Goal: Task Accomplishment & Management: Complete application form

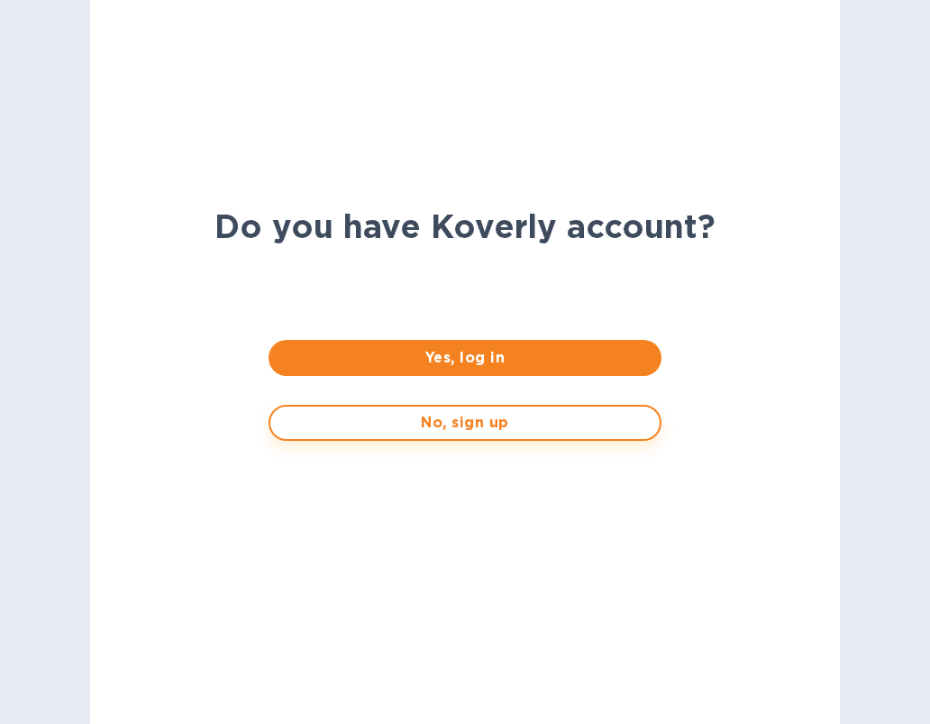
click at [412, 430] on span "No, sign up" at bounding box center [465, 423] width 360 height 22
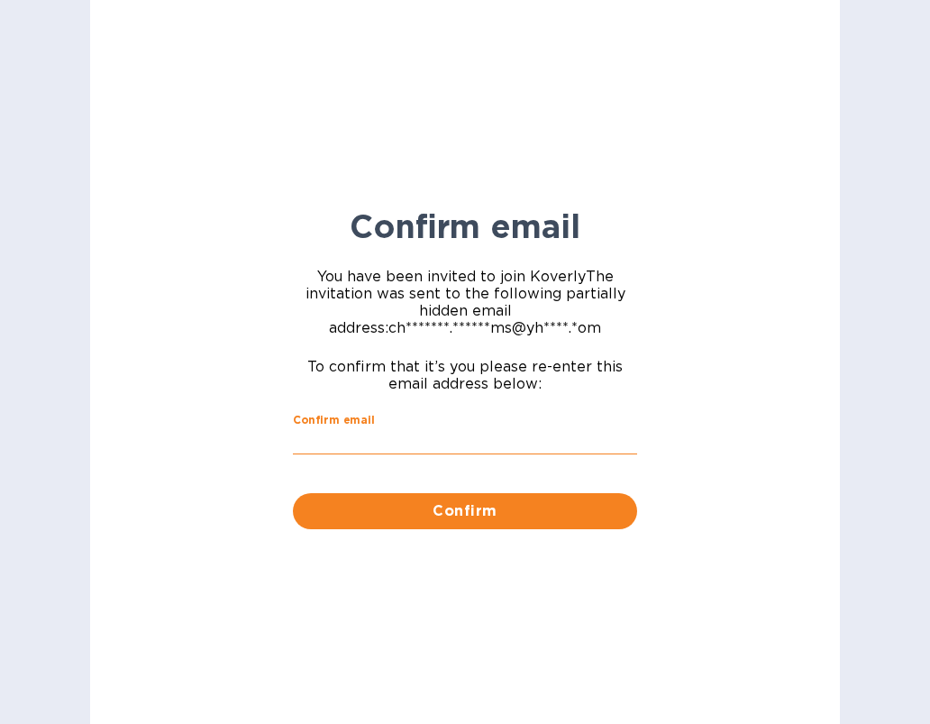
click at [412, 430] on input "Confirm email" at bounding box center [465, 441] width 344 height 27
type input "christine.williams@yhbcpa.com"
click at [452, 505] on span "Confirm" at bounding box center [465, 511] width 316 height 22
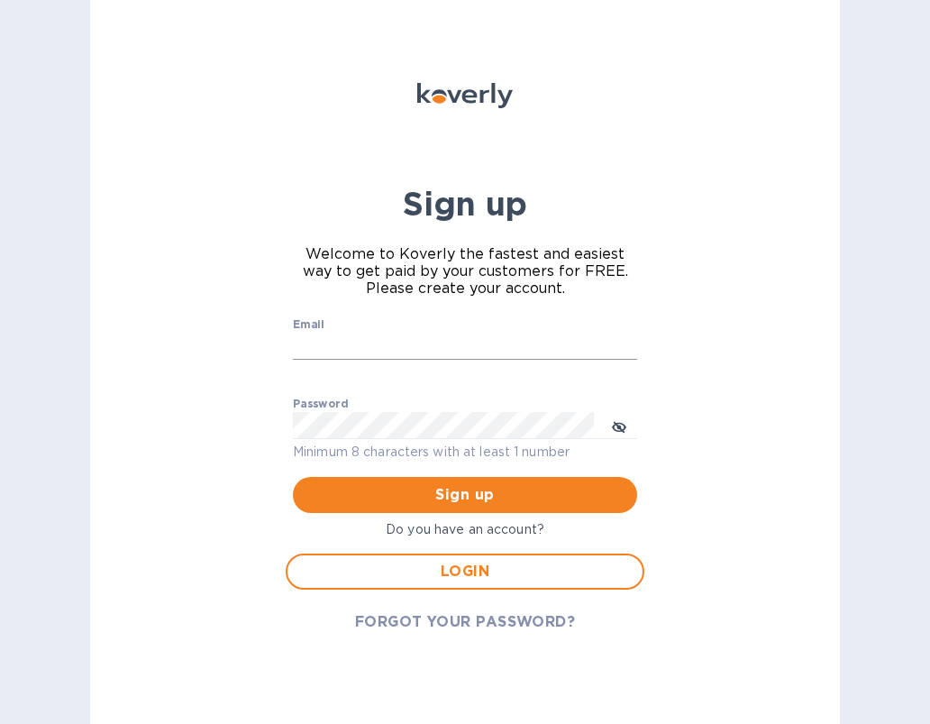
click at [397, 353] on input "Email" at bounding box center [465, 346] width 344 height 27
type input "christine.williams@yhbcpa.com"
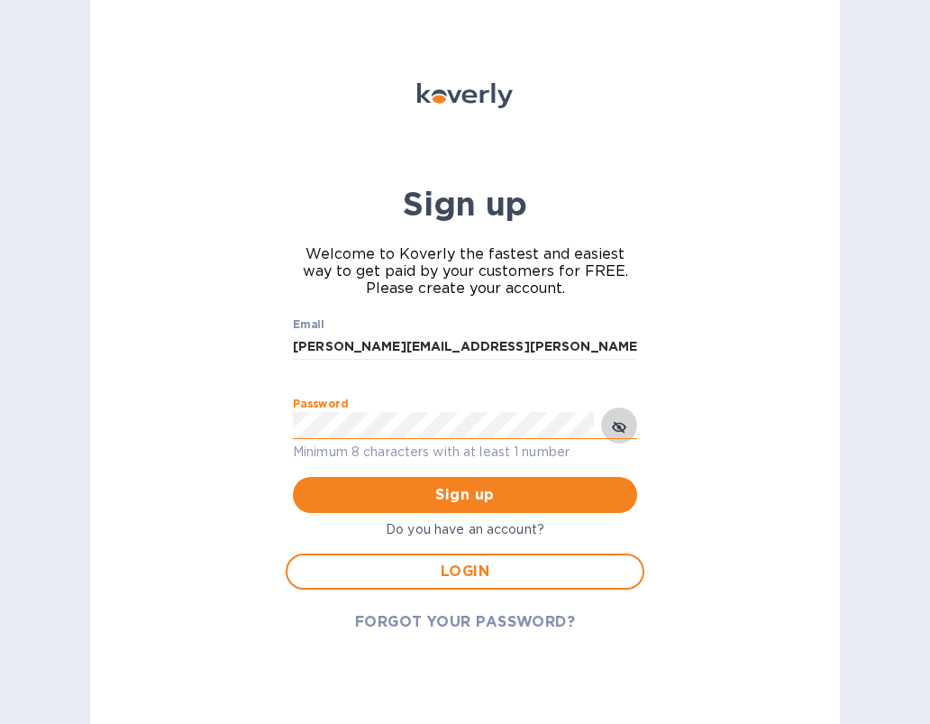
click at [616, 425] on icon "toggle password visibility" at bounding box center [619, 427] width 11 height 11
click at [509, 501] on span "Sign up" at bounding box center [465, 495] width 316 height 22
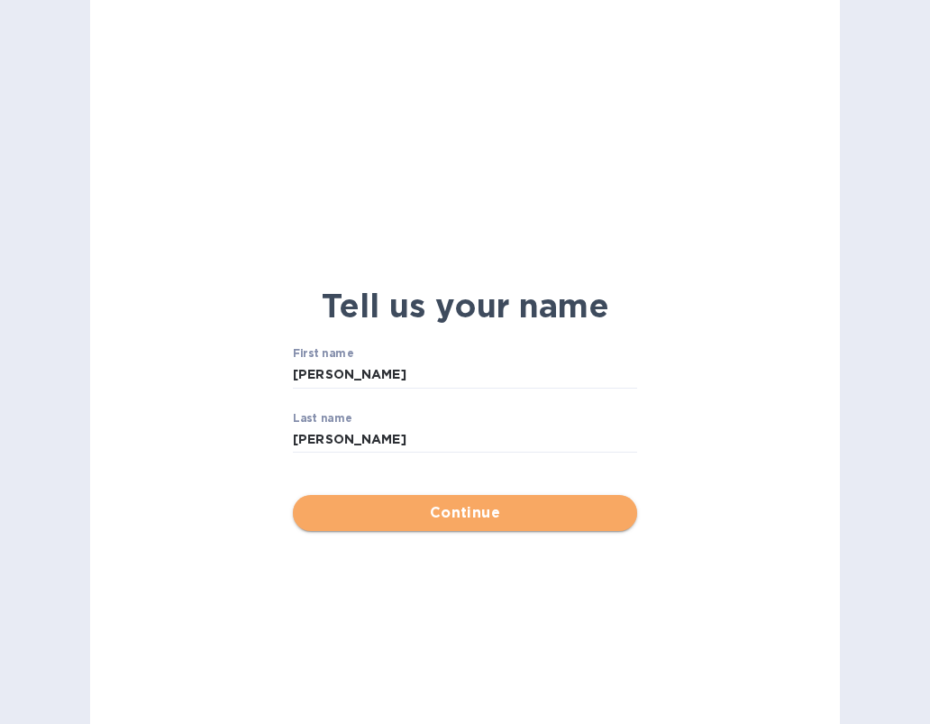
click at [506, 503] on span "Continue" at bounding box center [465, 513] width 316 height 22
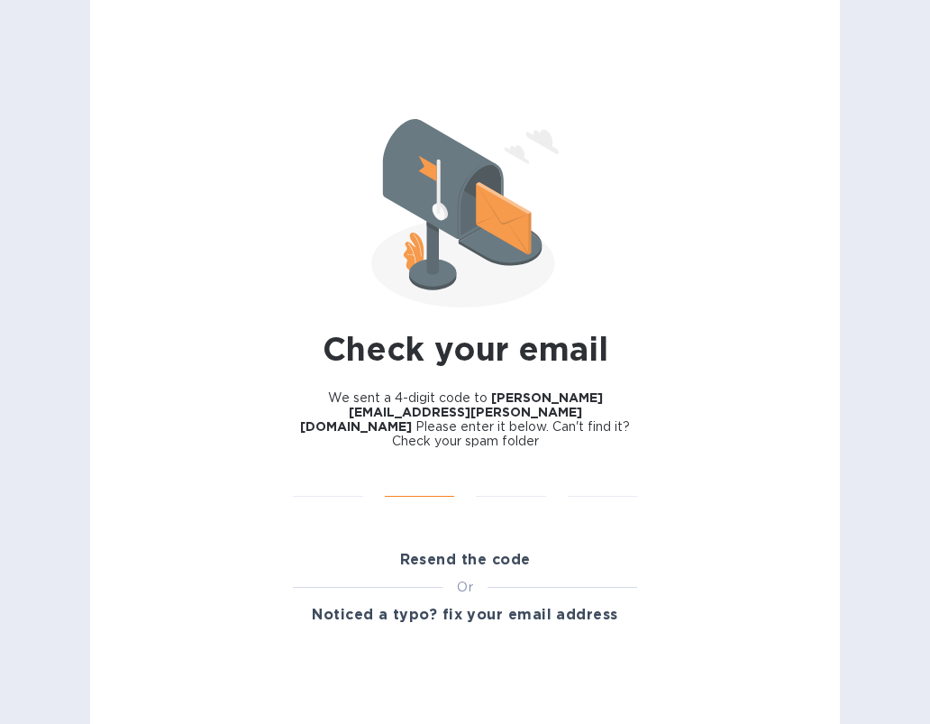
click at [447, 470] on input "text" at bounding box center [420, 483] width 70 height 27
click at [324, 472] on input "text" at bounding box center [328, 483] width 70 height 27
type input "7"
type input "5"
type input "8"
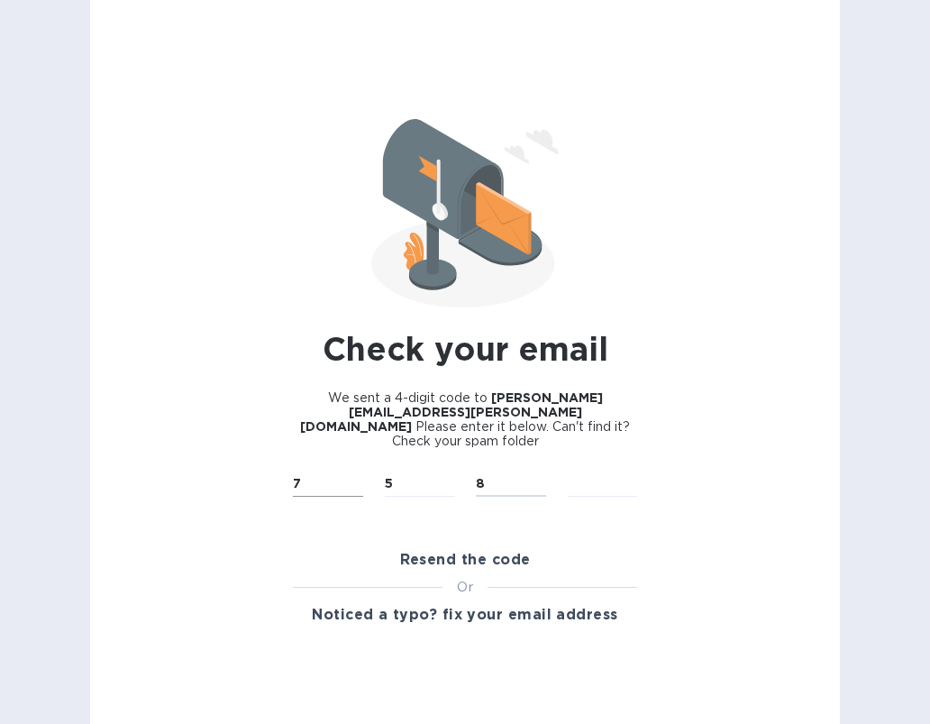
type input "7"
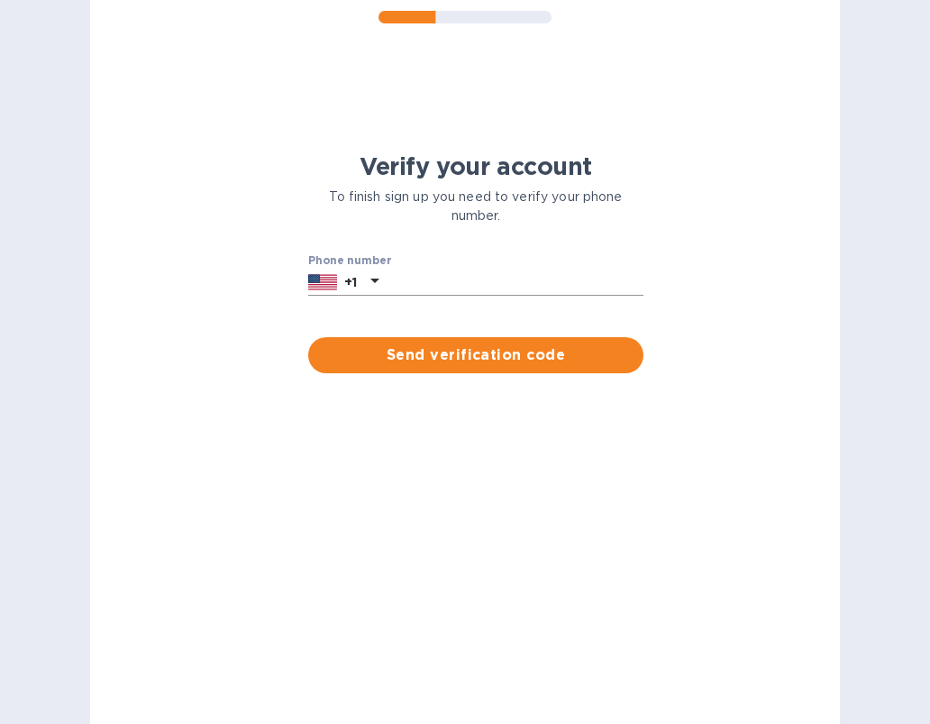
click at [509, 290] on input "text" at bounding box center [515, 282] width 258 height 27
type input "3013798969"
click at [426, 354] on span "Send verification code" at bounding box center [476, 355] width 307 height 22
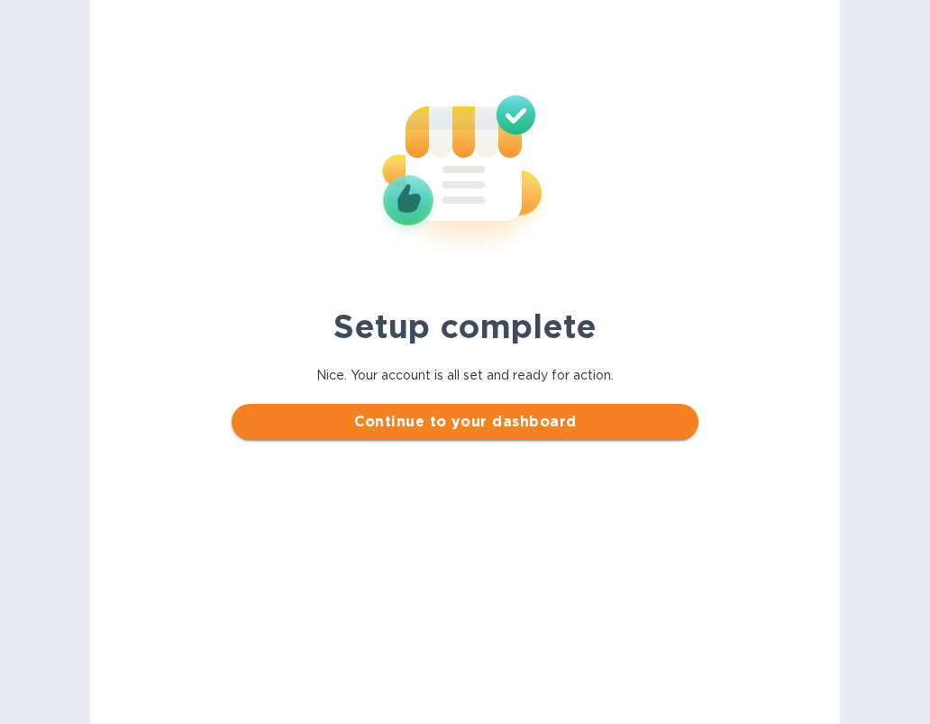
click at [439, 419] on span "Continue to your dashboard" at bounding box center [464, 422] width 437 height 22
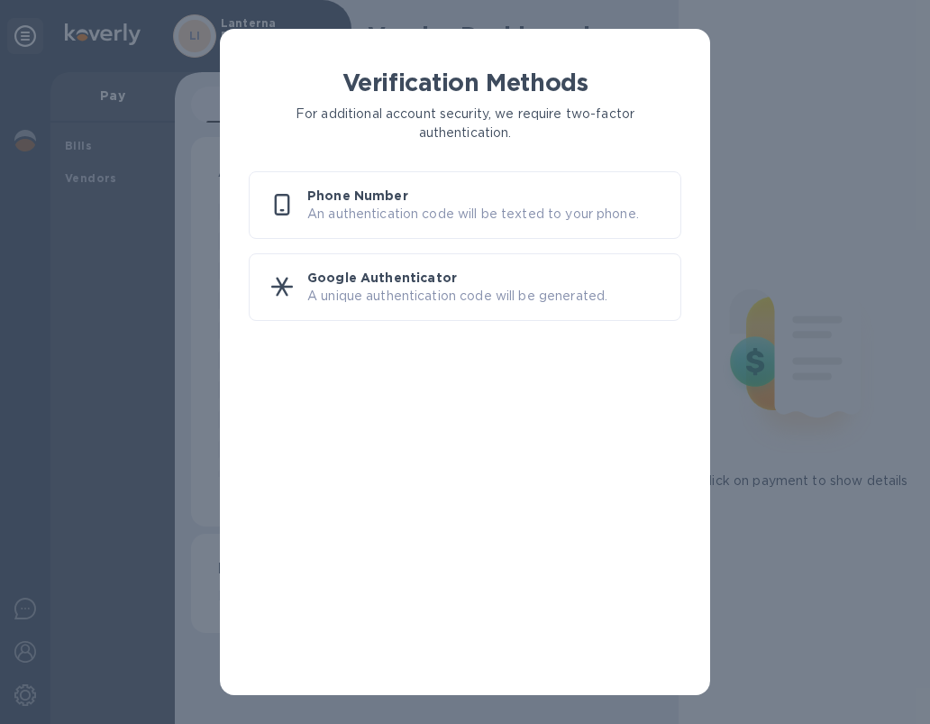
scroll to position [389, 471]
click at [495, 212] on p "An authentication code will be texted to your phone." at bounding box center [486, 214] width 359 height 19
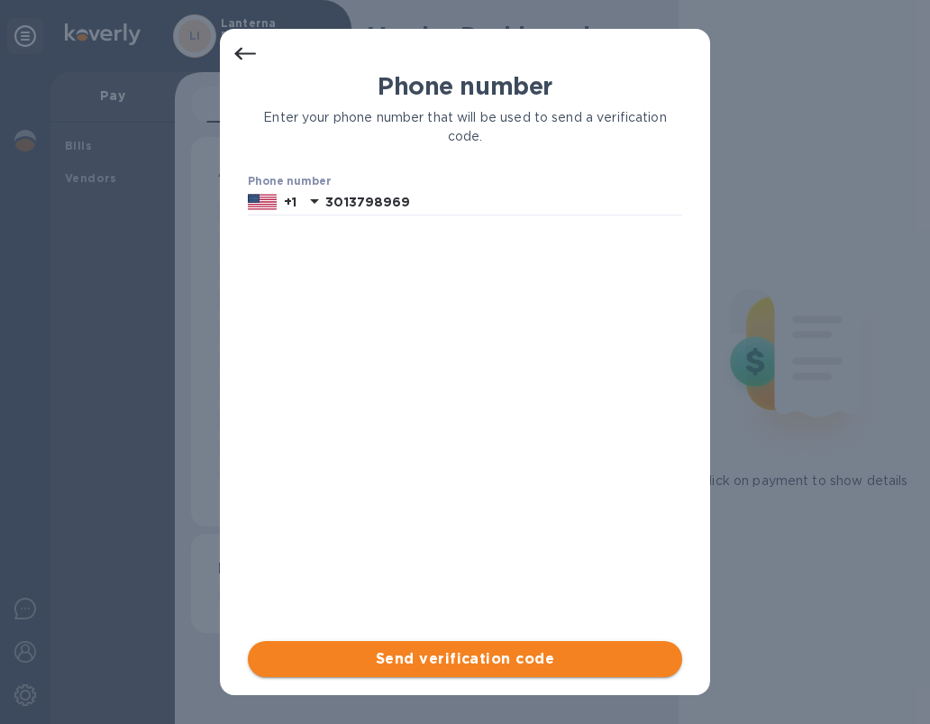
click at [490, 650] on span "Send verification code" at bounding box center [465, 659] width 406 height 22
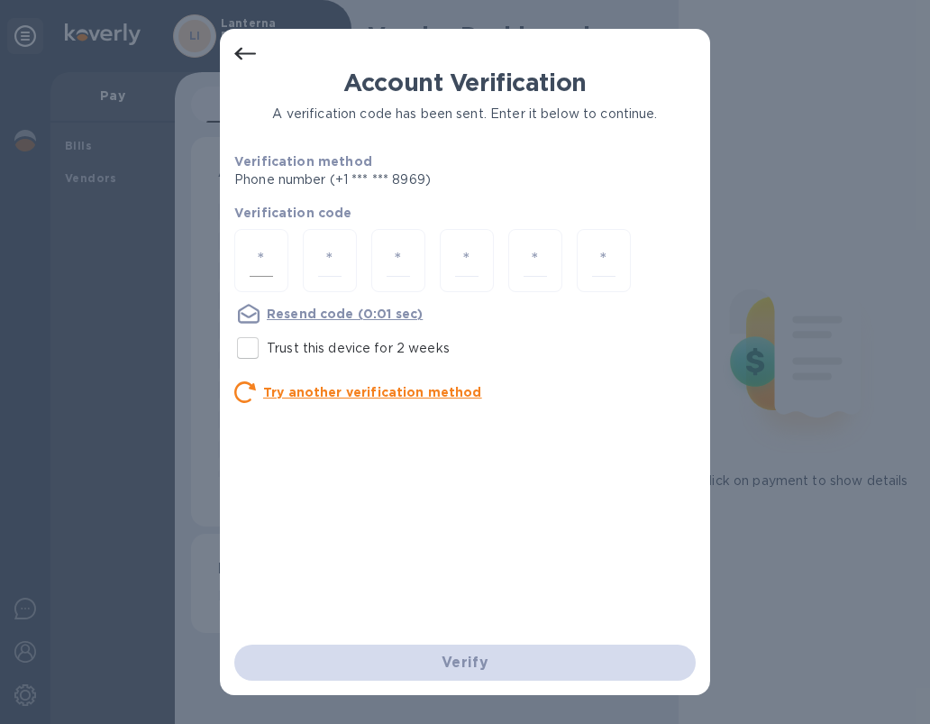
click at [258, 246] on input "number" at bounding box center [261, 260] width 23 height 33
type input "1"
type input "7"
type input "3"
type input "8"
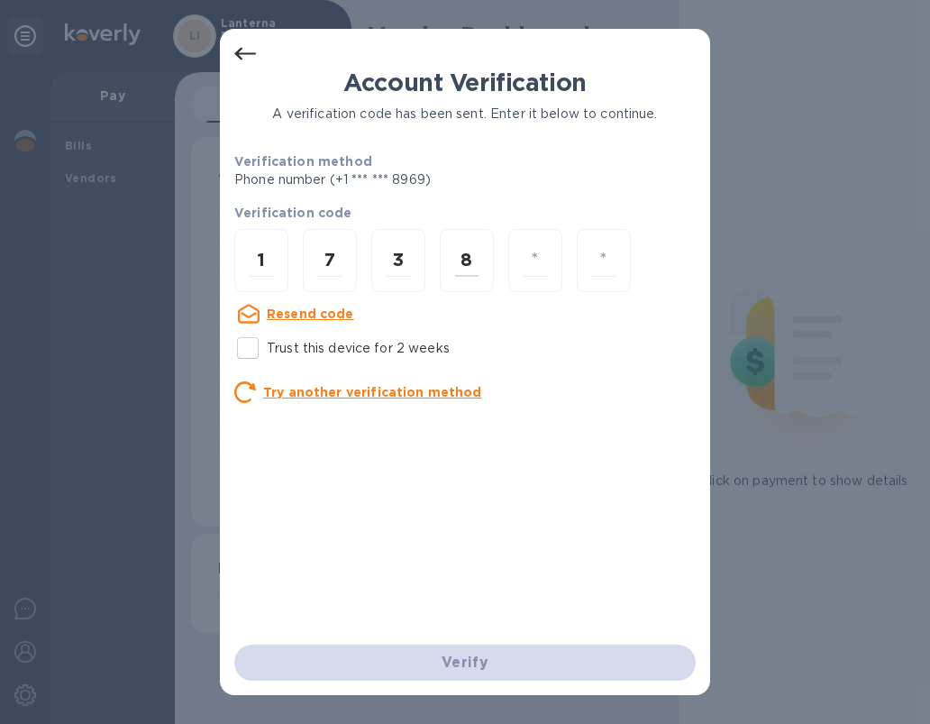
type input "0"
type input "3"
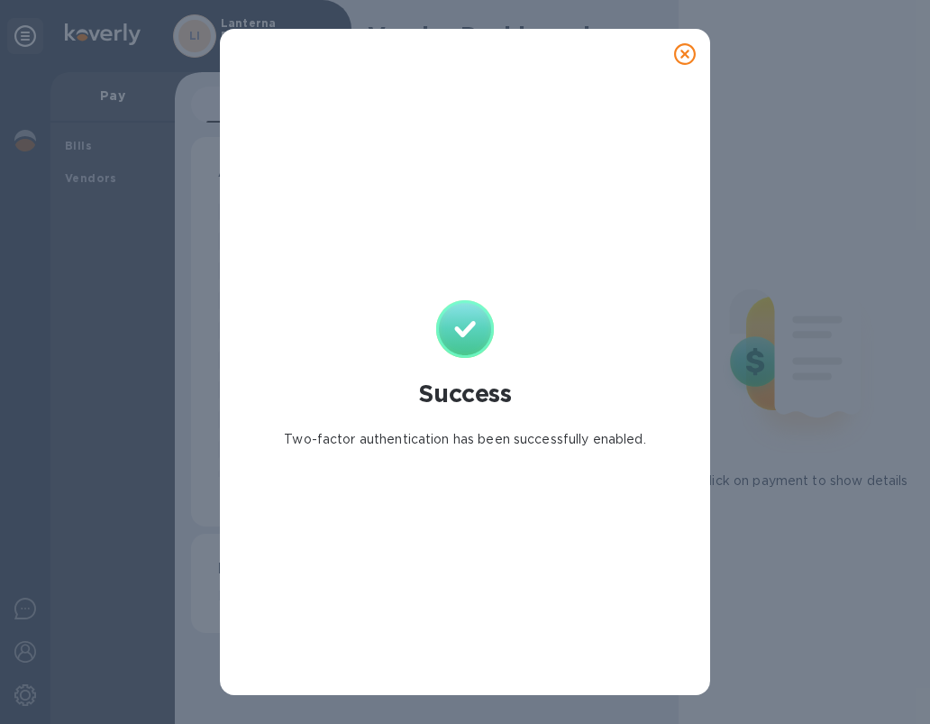
click at [681, 53] on icon at bounding box center [685, 54] width 22 height 22
